Goal: Information Seeking & Learning: Find specific fact

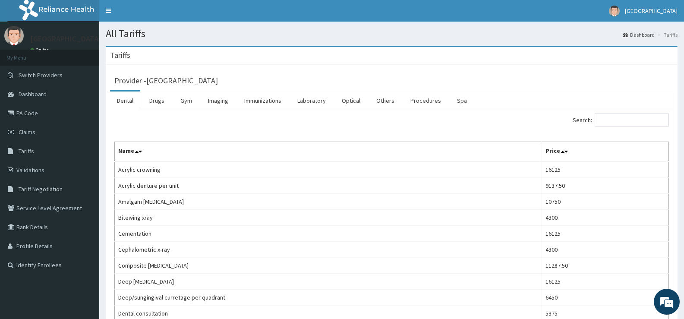
click at [641, 107] on ul "Dental Drugs Gym Imaging Immunizations Laboratory Optical Others Procedures Spa" at bounding box center [391, 99] width 563 height 19
click at [640, 116] on input "Search:" at bounding box center [631, 119] width 74 height 13
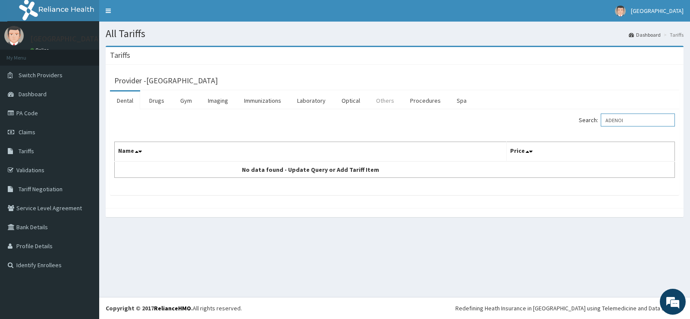
type input "ADENOI"
click at [392, 102] on link "Others" at bounding box center [385, 100] width 32 height 18
click at [423, 103] on link "Procedures" at bounding box center [425, 100] width 44 height 18
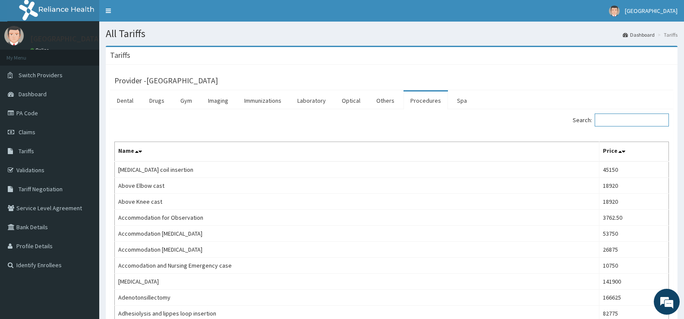
click at [637, 118] on input "Search:" at bounding box center [631, 119] width 74 height 13
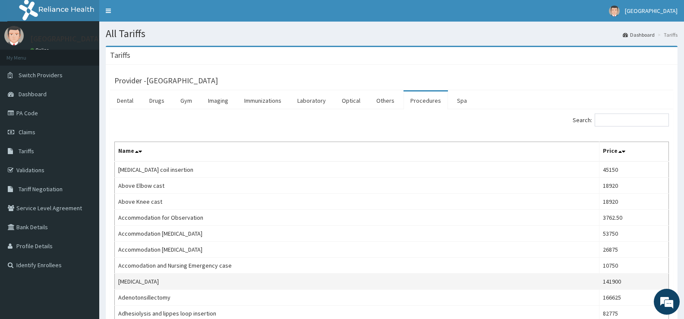
click at [599, 280] on td "141900" at bounding box center [634, 281] width 70 height 16
click at [136, 284] on td "[MEDICAL_DATA]" at bounding box center [357, 281] width 484 height 16
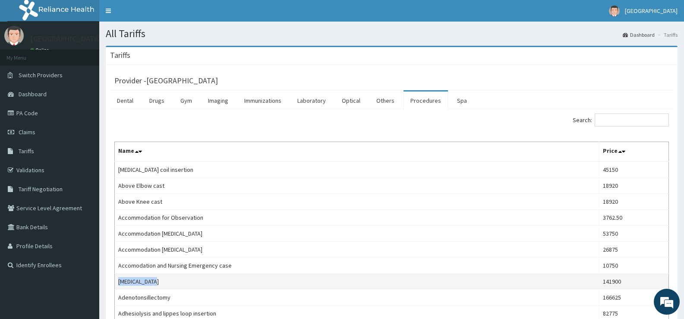
click at [171, 282] on td "[MEDICAL_DATA]" at bounding box center [357, 281] width 484 height 16
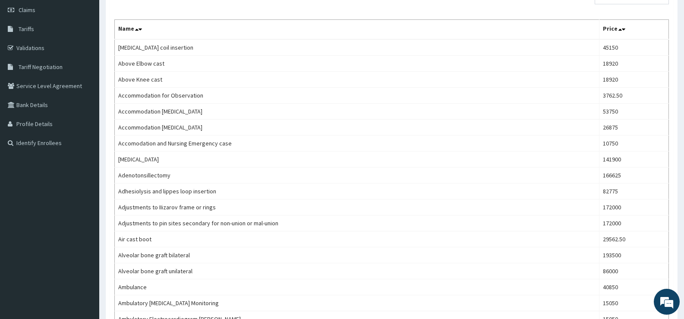
scroll to position [121, 0]
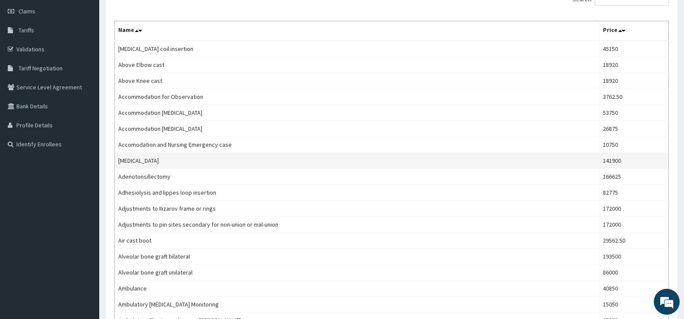
click at [357, 160] on td "[MEDICAL_DATA]" at bounding box center [357, 161] width 484 height 16
click at [627, 155] on td "141900" at bounding box center [634, 161] width 70 height 16
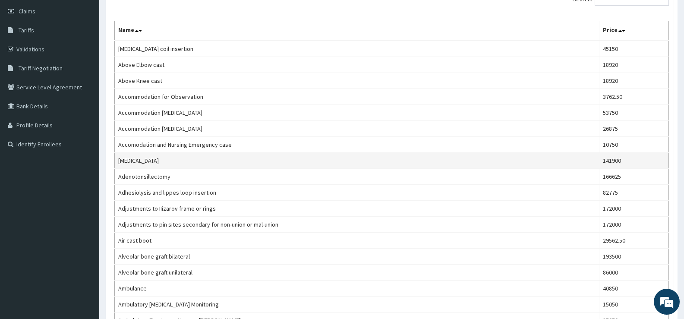
click at [627, 155] on td "141900" at bounding box center [634, 161] width 70 height 16
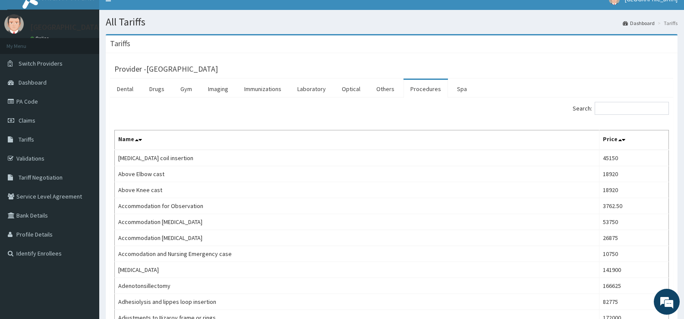
scroll to position [0, 0]
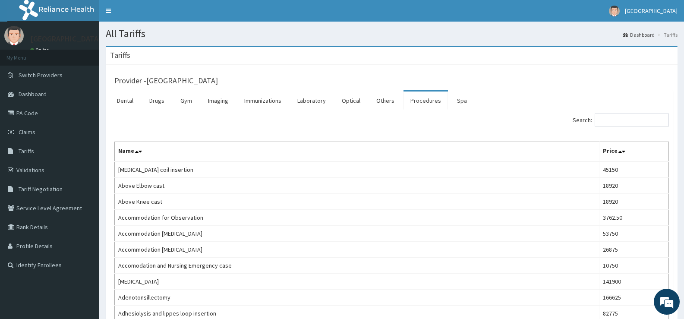
click at [145, 48] on div "Tariffs" at bounding box center [391, 56] width 571 height 18
click at [113, 25] on section "All Tariffs Dashboard Tariffs" at bounding box center [391, 31] width 584 height 18
click at [110, 13] on link "Toggle navigation" at bounding box center [108, 11] width 18 height 22
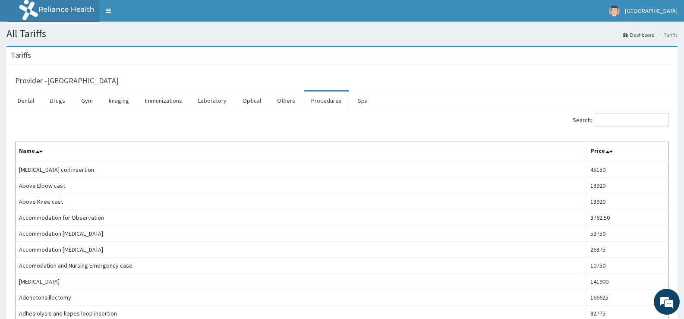
click at [667, 29] on ol "Dashboard Tariffs" at bounding box center [649, 34] width 59 height 13
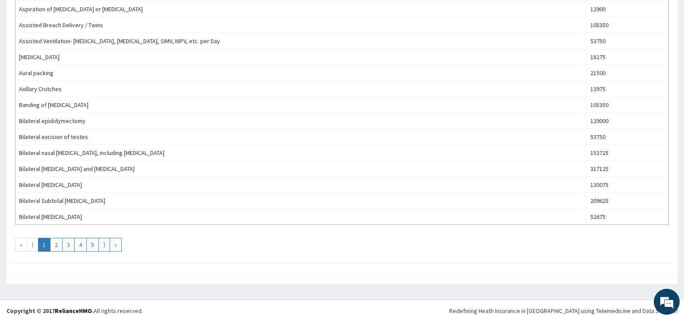
scroll to position [737, 0]
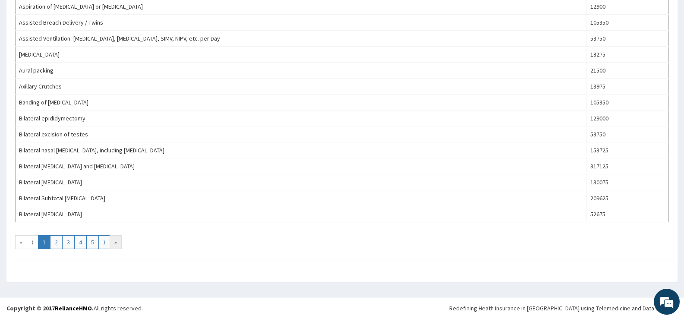
click at [113, 240] on link "»" at bounding box center [116, 242] width 12 height 14
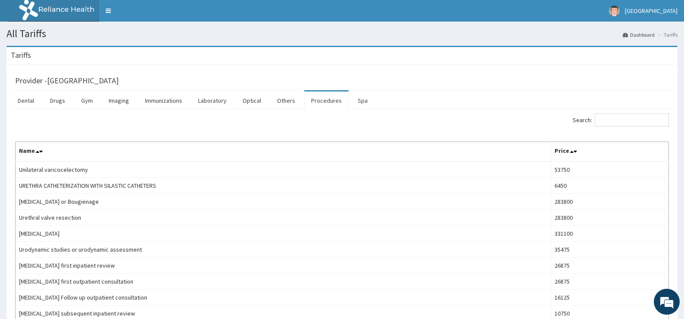
click at [97, 72] on div "Provider - [GEOGRAPHIC_DATA]" at bounding box center [342, 79] width 662 height 21
click at [108, 9] on link "Toggle navigation" at bounding box center [108, 11] width 18 height 22
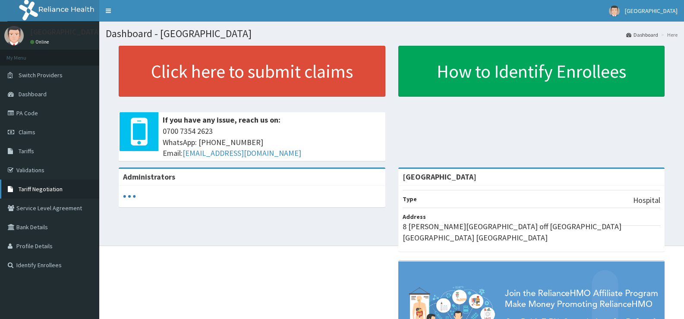
click at [73, 184] on link "Tariff Negotiation" at bounding box center [49, 188] width 99 height 19
